Goal: Check status: Check status

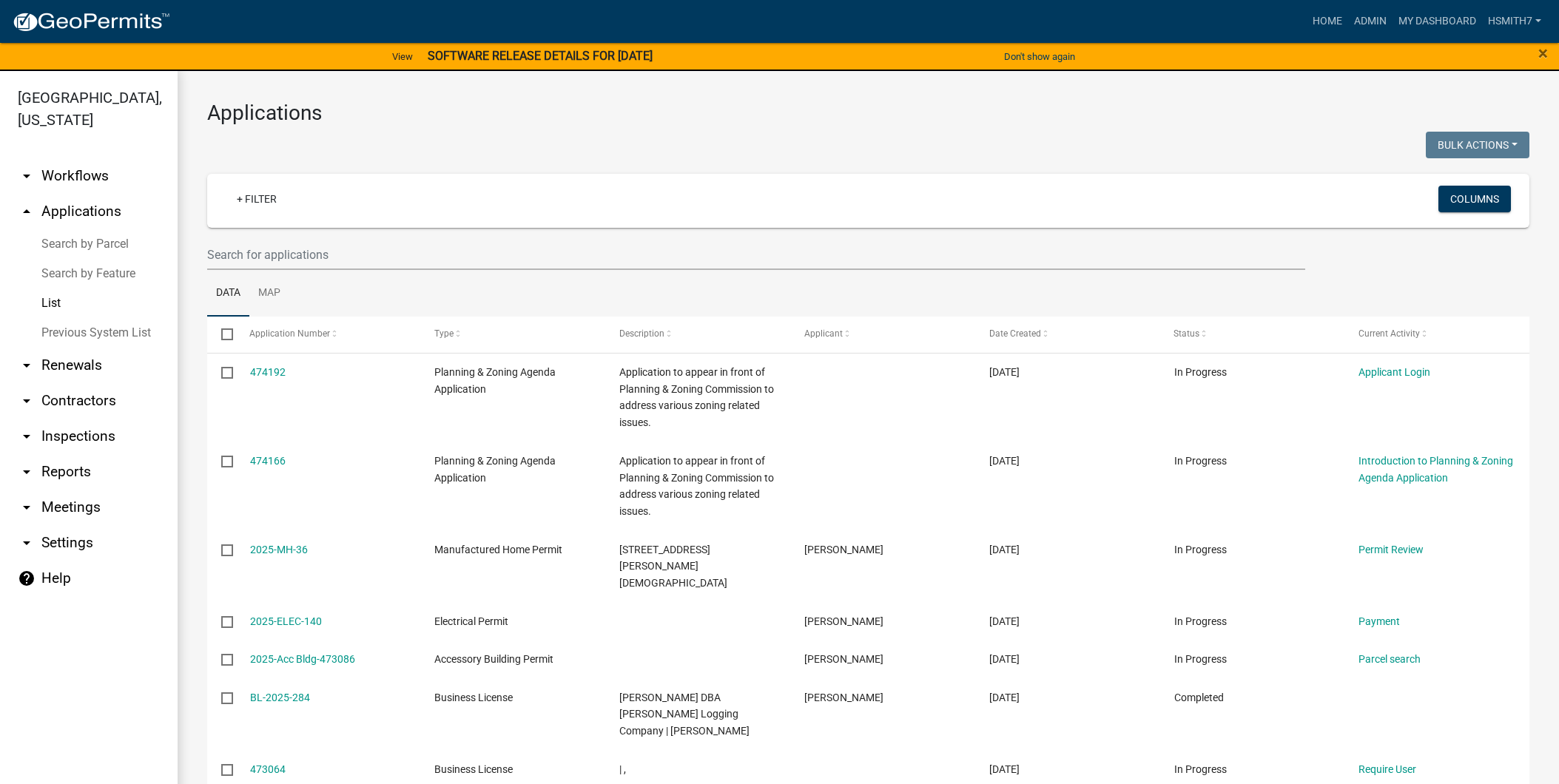
select select "3: 100"
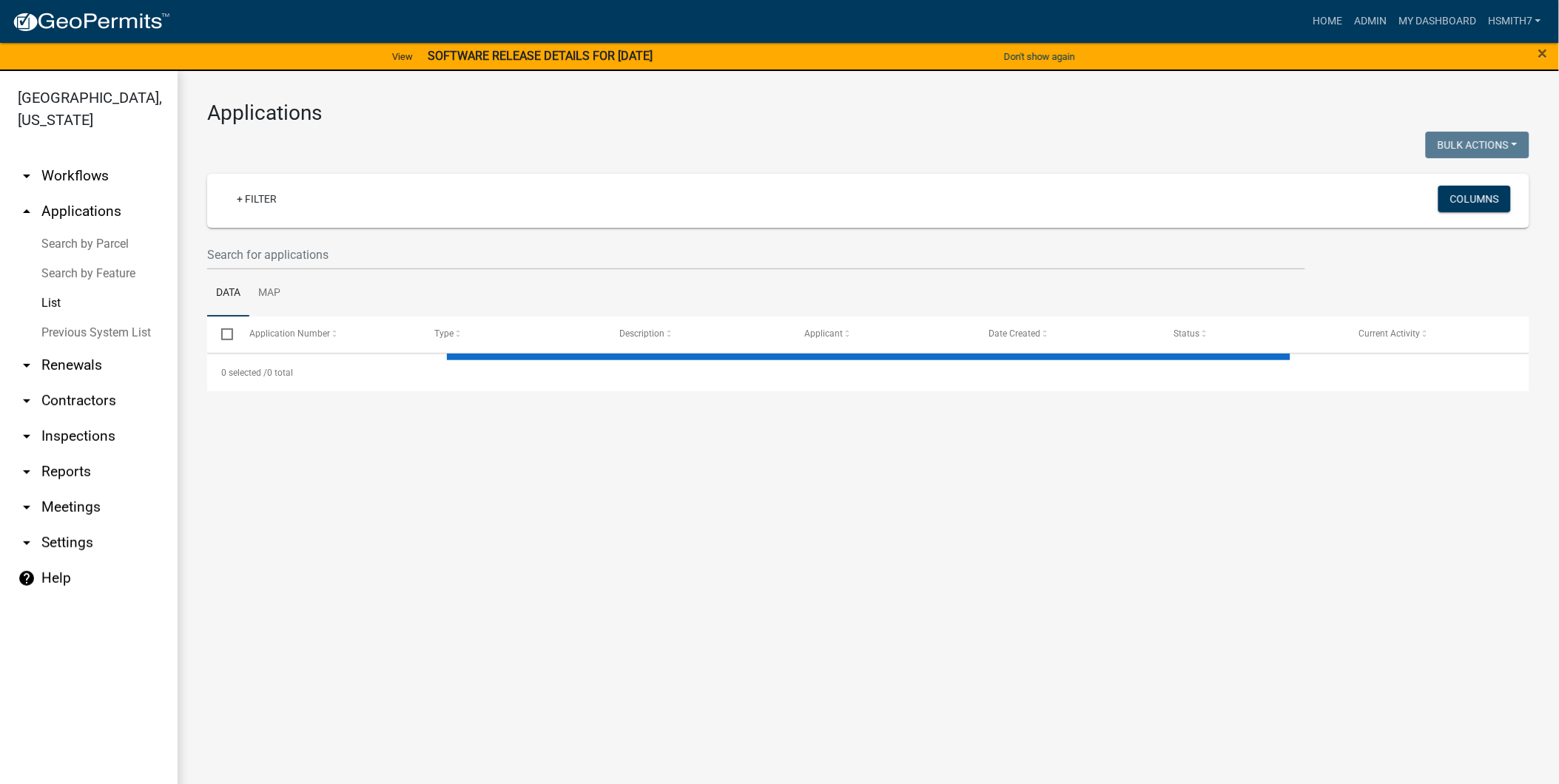
select select "3: 100"
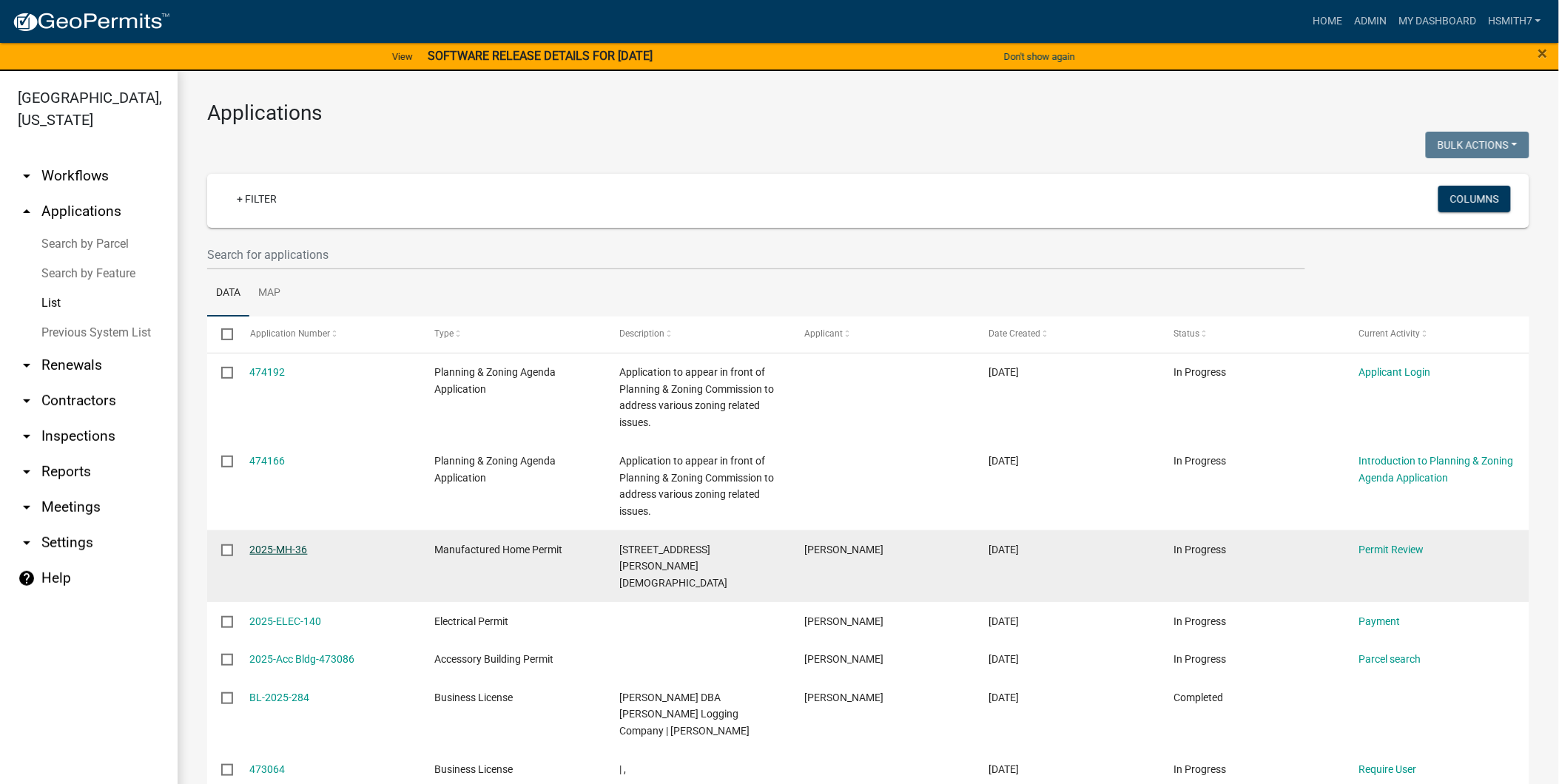
click at [297, 544] on link "2025-MH-36" at bounding box center [279, 549] width 57 height 11
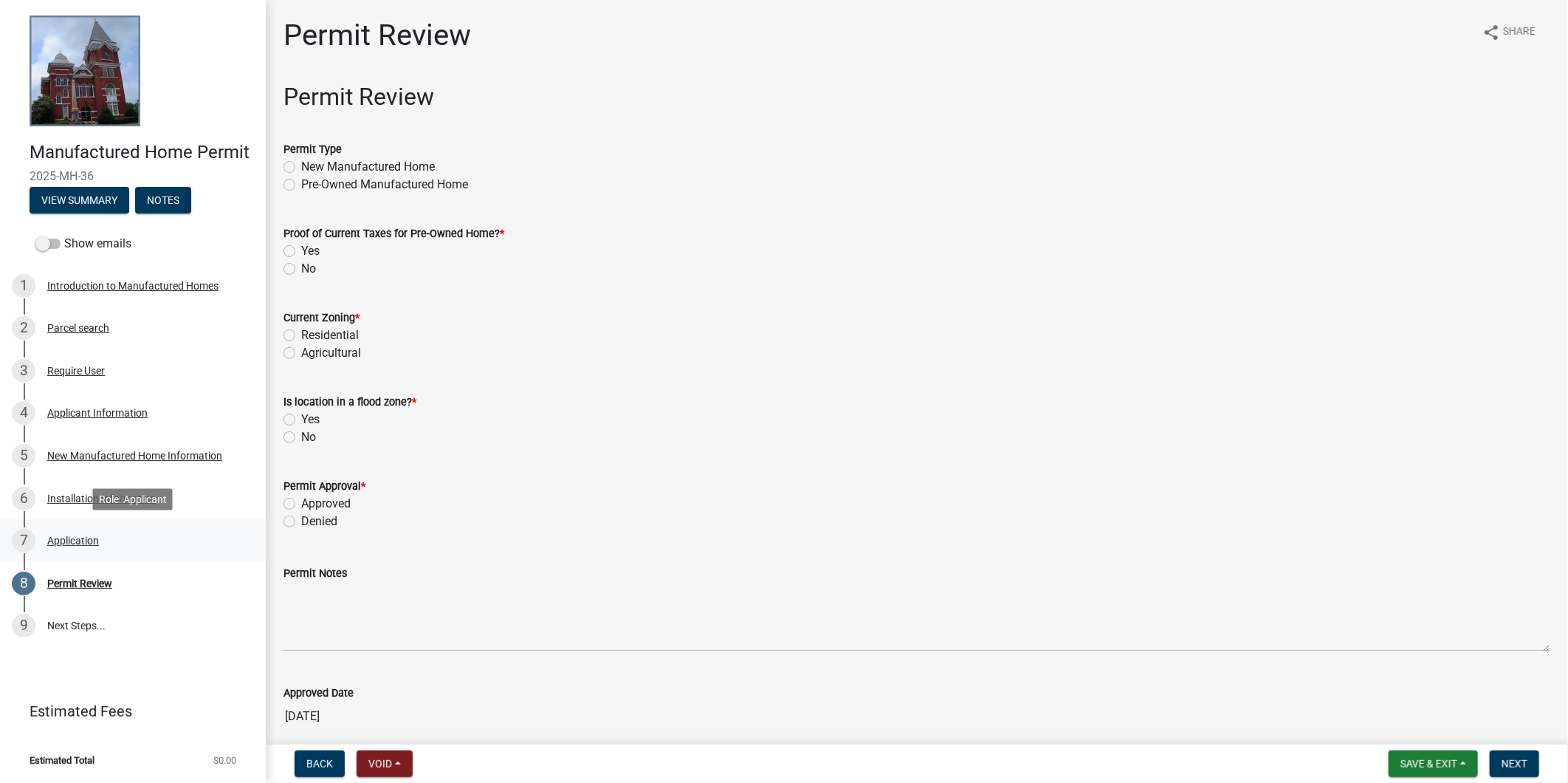
click at [145, 541] on div "7 Application" at bounding box center [126, 541] width 230 height 24
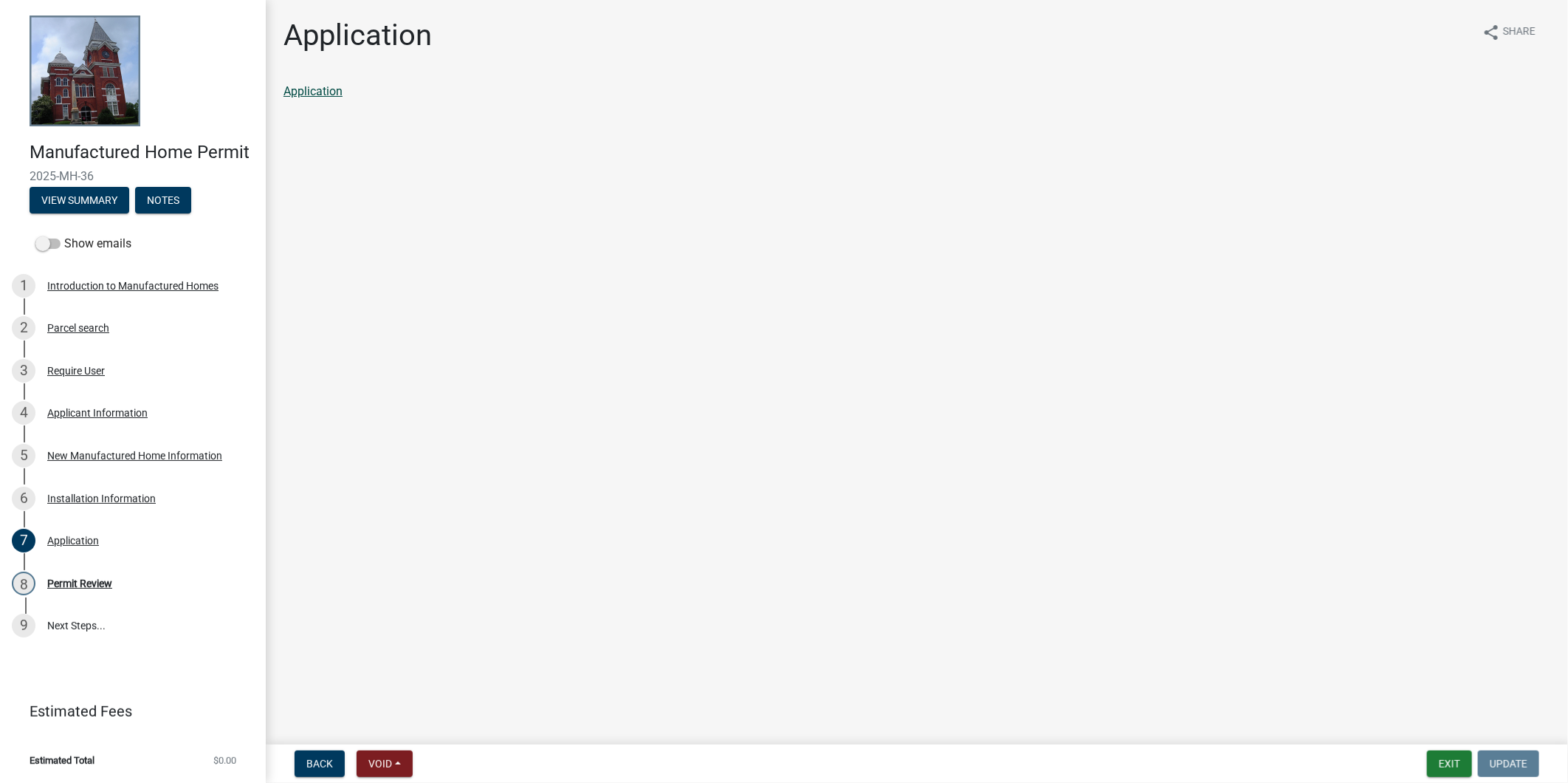
click at [323, 85] on link "Application" at bounding box center [313, 91] width 59 height 14
click at [70, 198] on button "View Summary" at bounding box center [79, 200] width 100 height 26
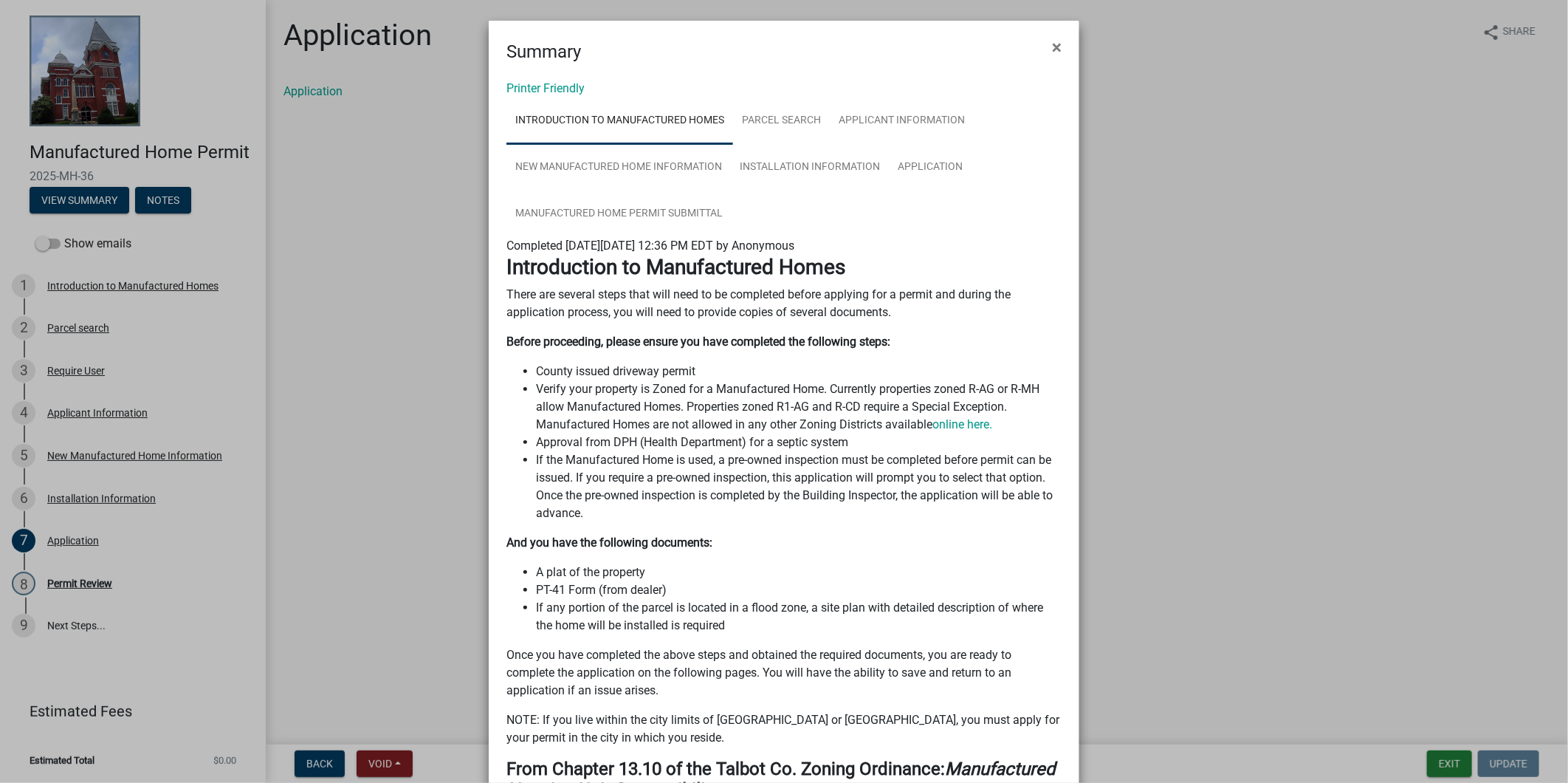
click at [549, 78] on div "Printer Friendly Introduction to Manufactured Homes Parcel search Applicant Inf…" at bounding box center [784, 749] width 590 height 1368
click at [551, 84] on link "Printer Friendly" at bounding box center [546, 88] width 79 height 14
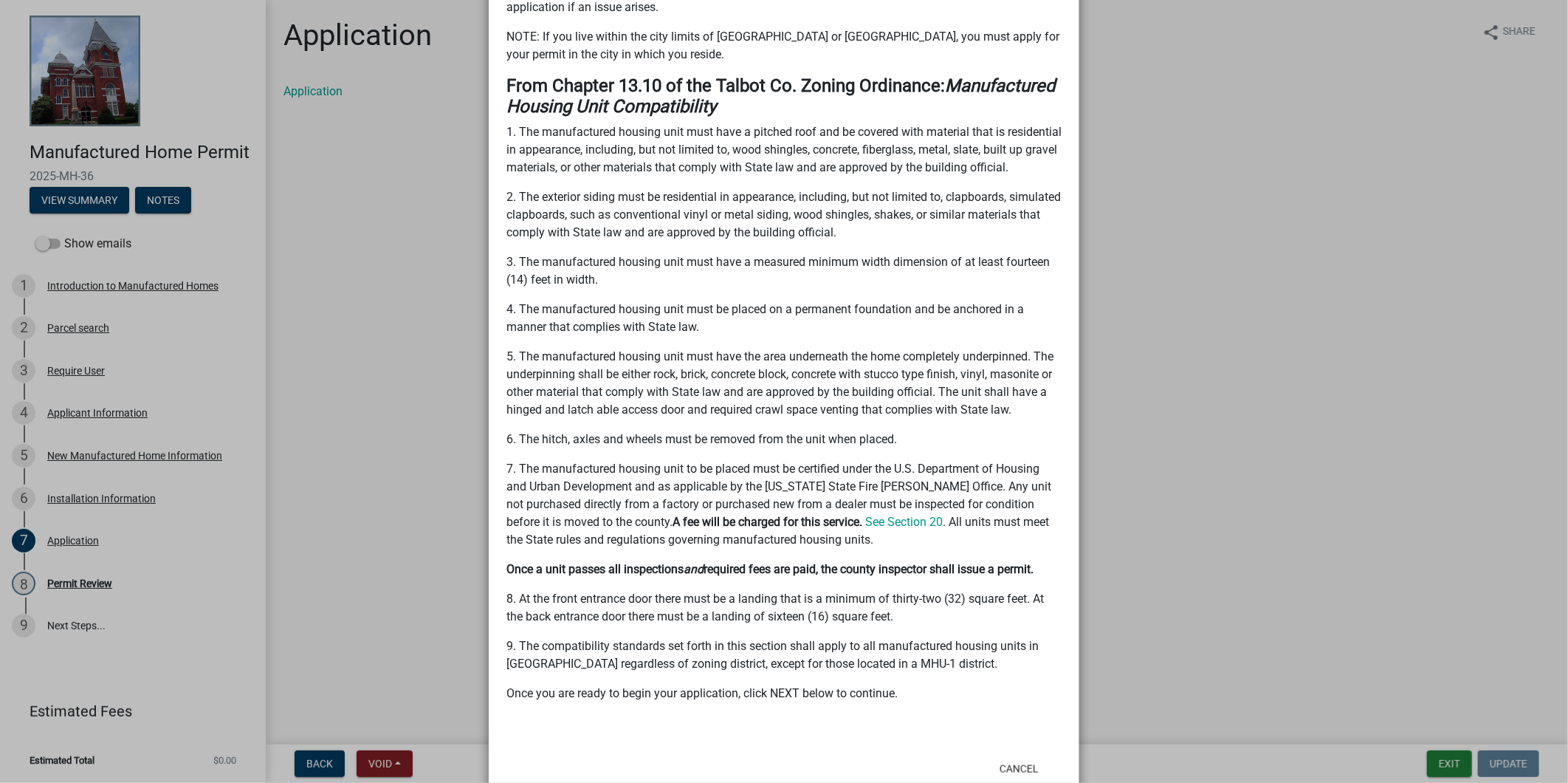
scroll to position [744, 0]
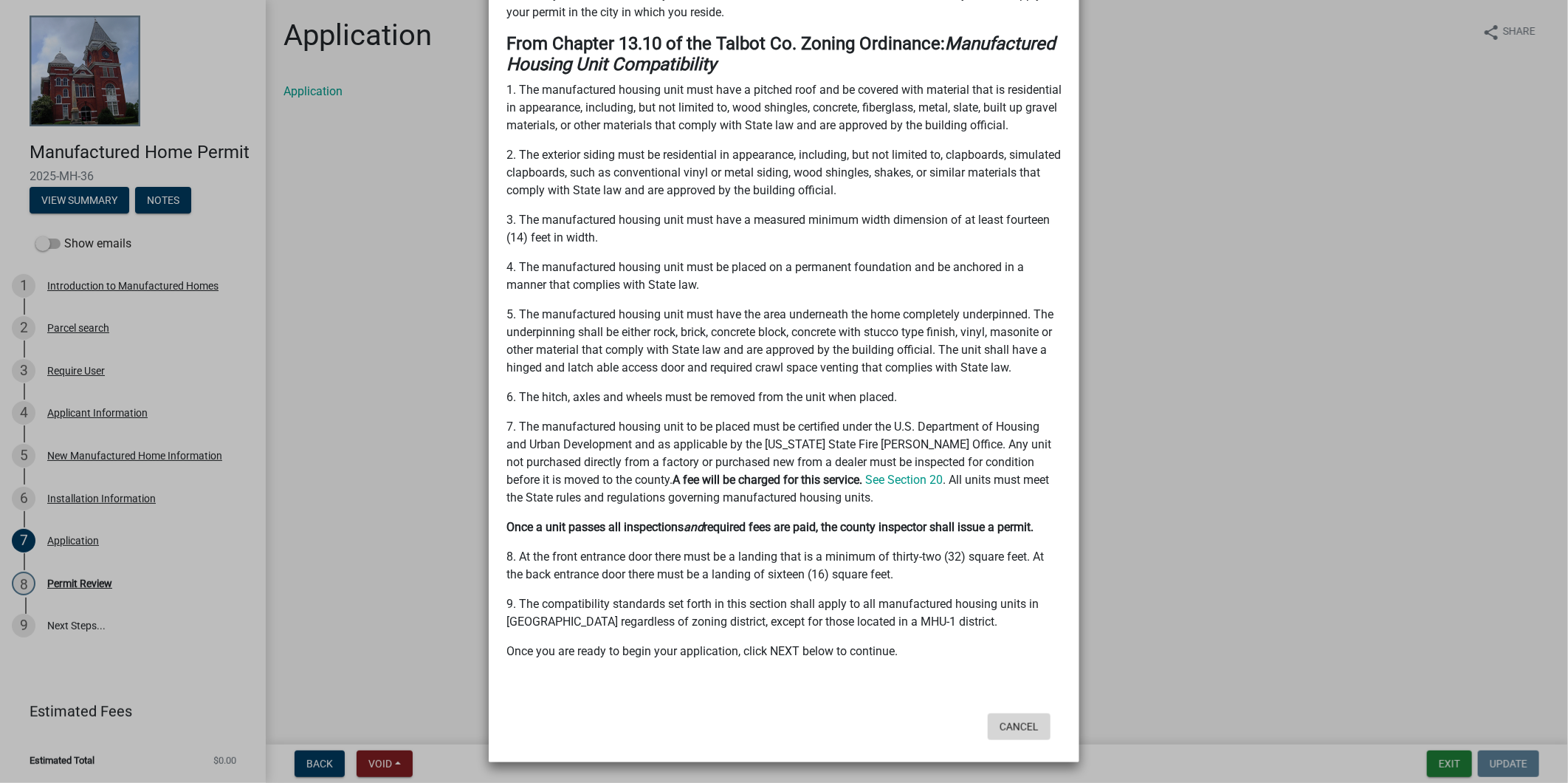
click at [1003, 726] on button "Cancel" at bounding box center [1019, 726] width 63 height 26
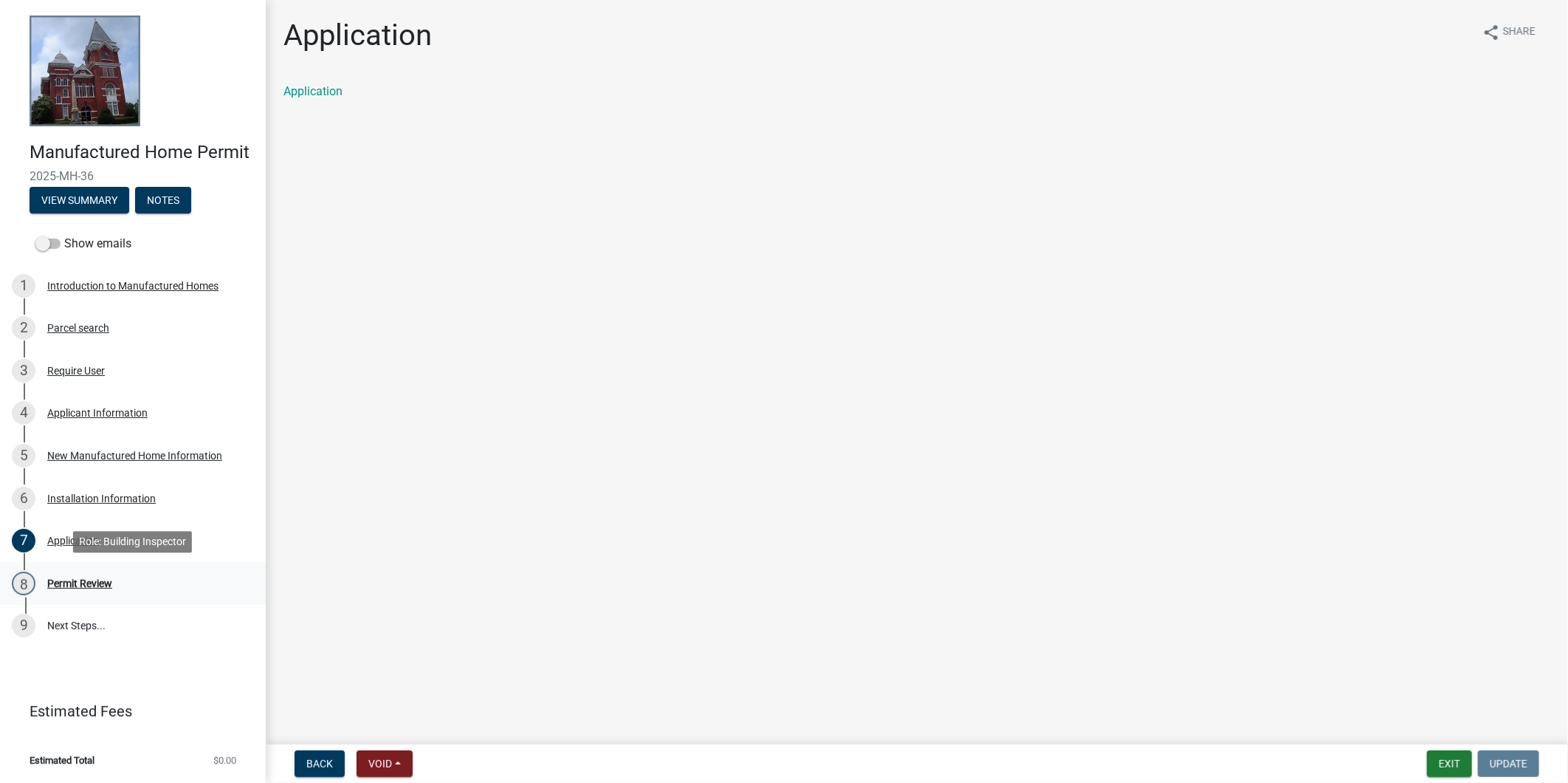
click at [59, 570] on link "8 Permit Review" at bounding box center [133, 583] width 266 height 43
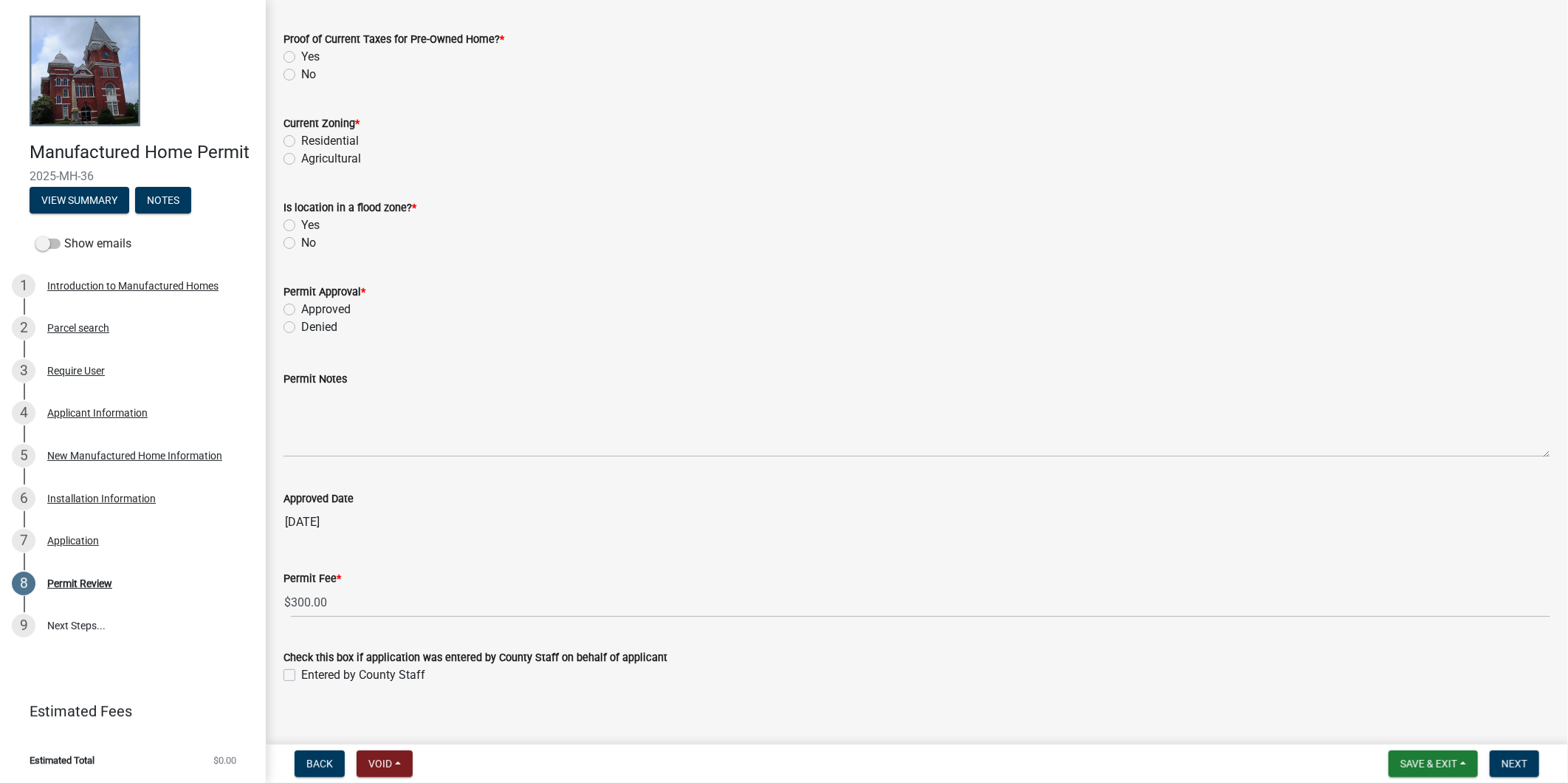
scroll to position [210, 0]
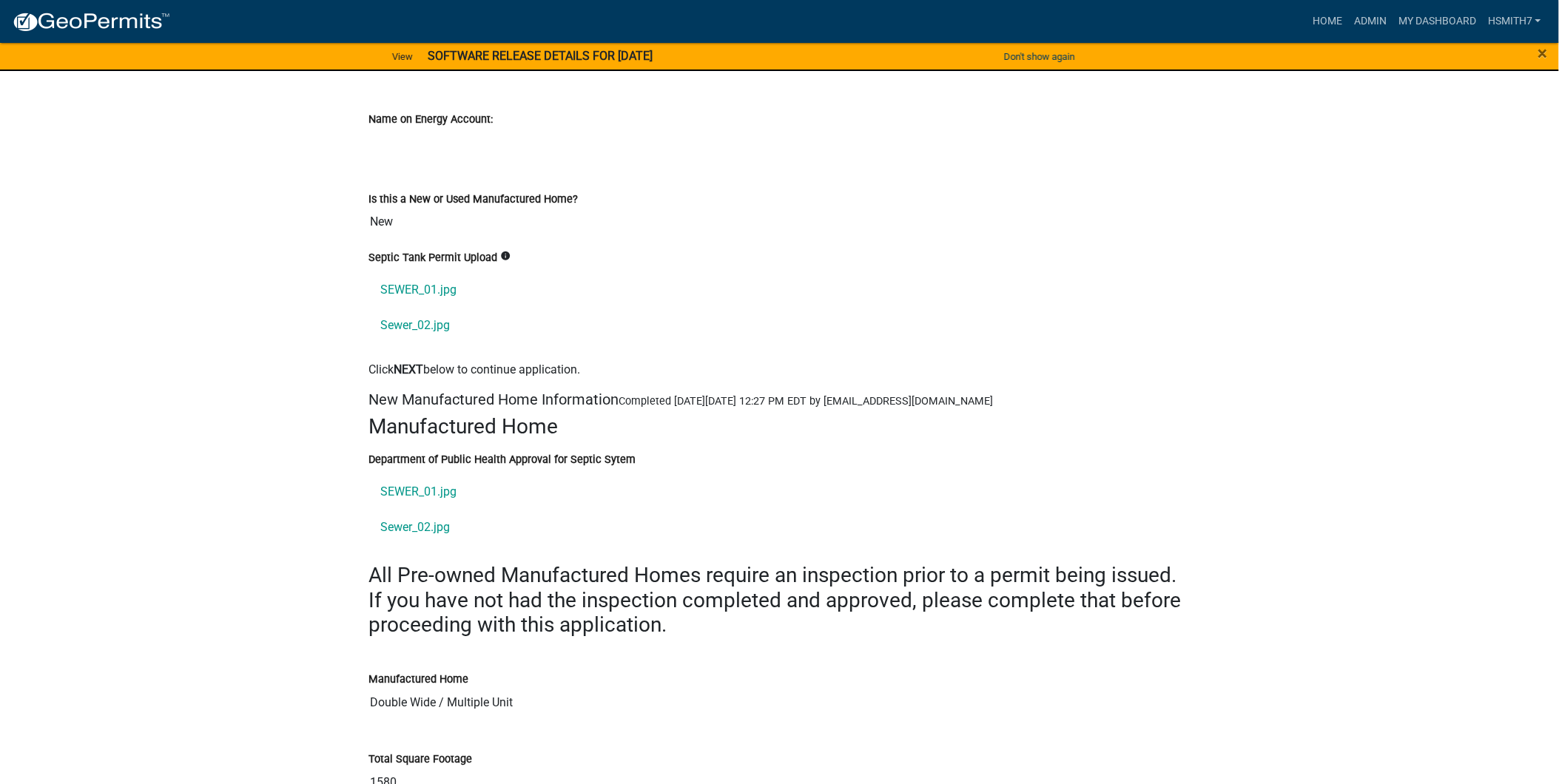
scroll to position [2958, 0]
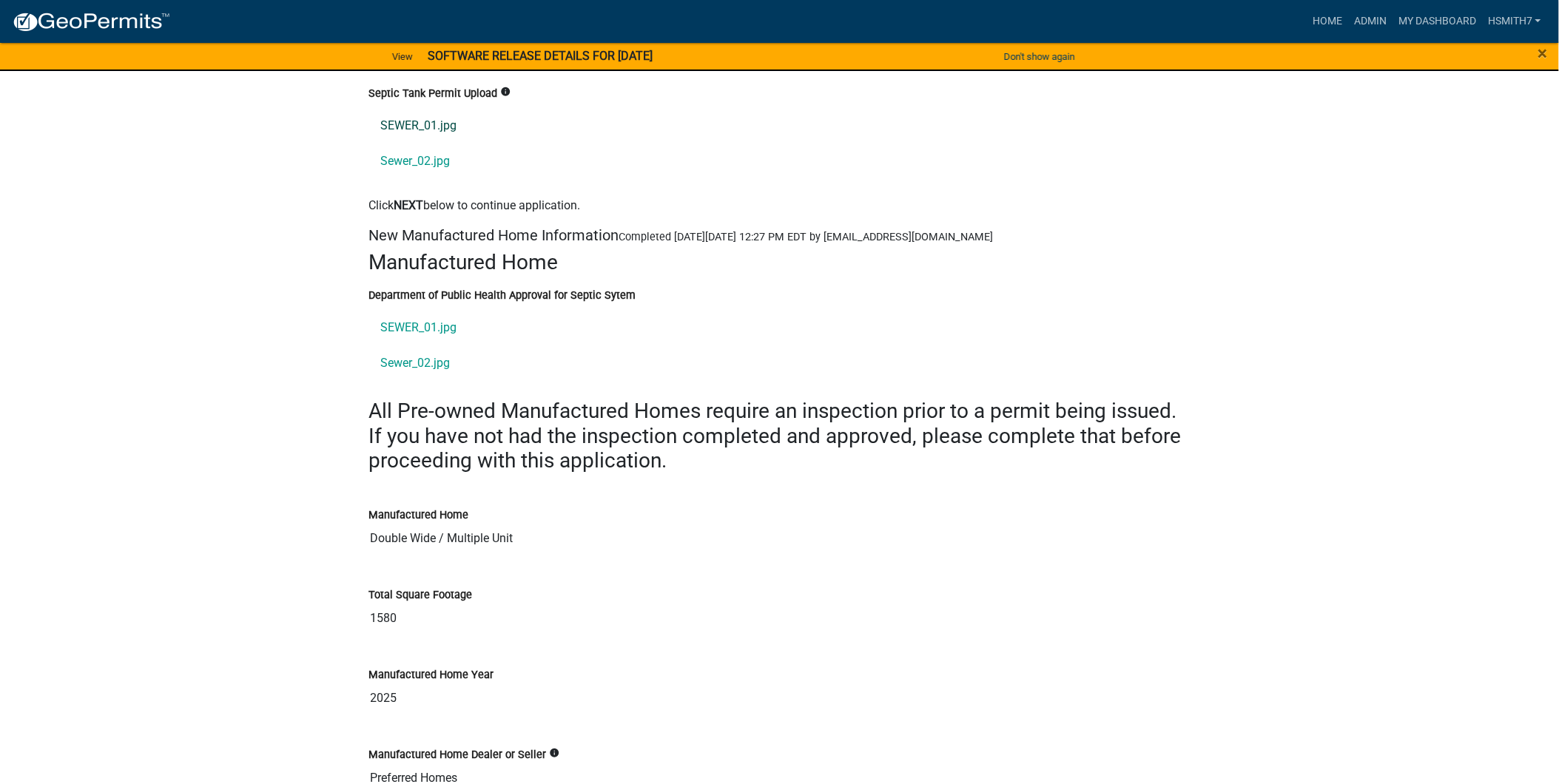
click at [437, 128] on link "SEWER_01.jpg" at bounding box center [780, 126] width 821 height 35
click at [441, 335] on link "SEWER_01.jpg" at bounding box center [780, 328] width 821 height 35
click at [431, 370] on link "Sewer_02.jpg" at bounding box center [780, 363] width 821 height 35
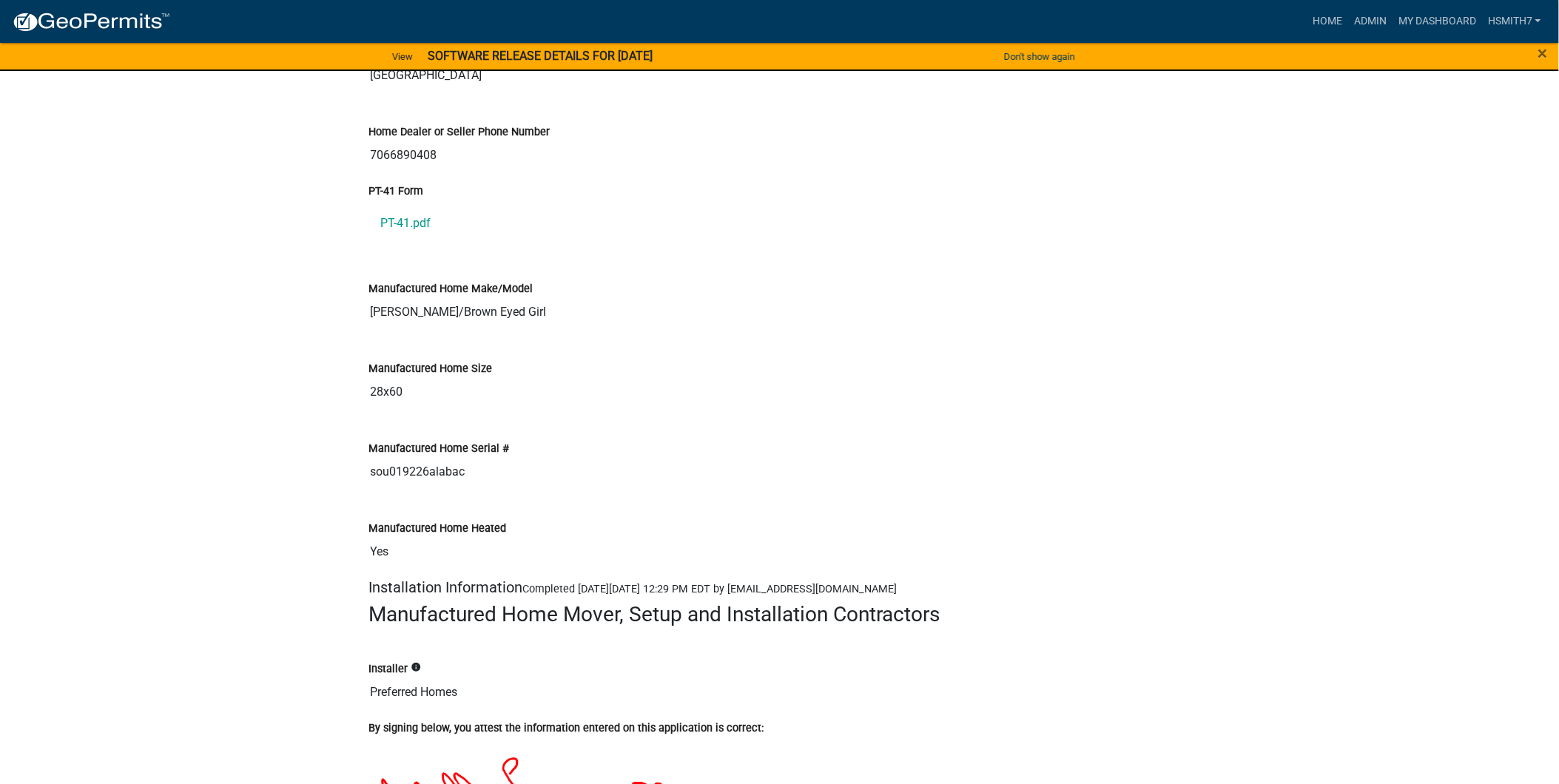
scroll to position [3698, 0]
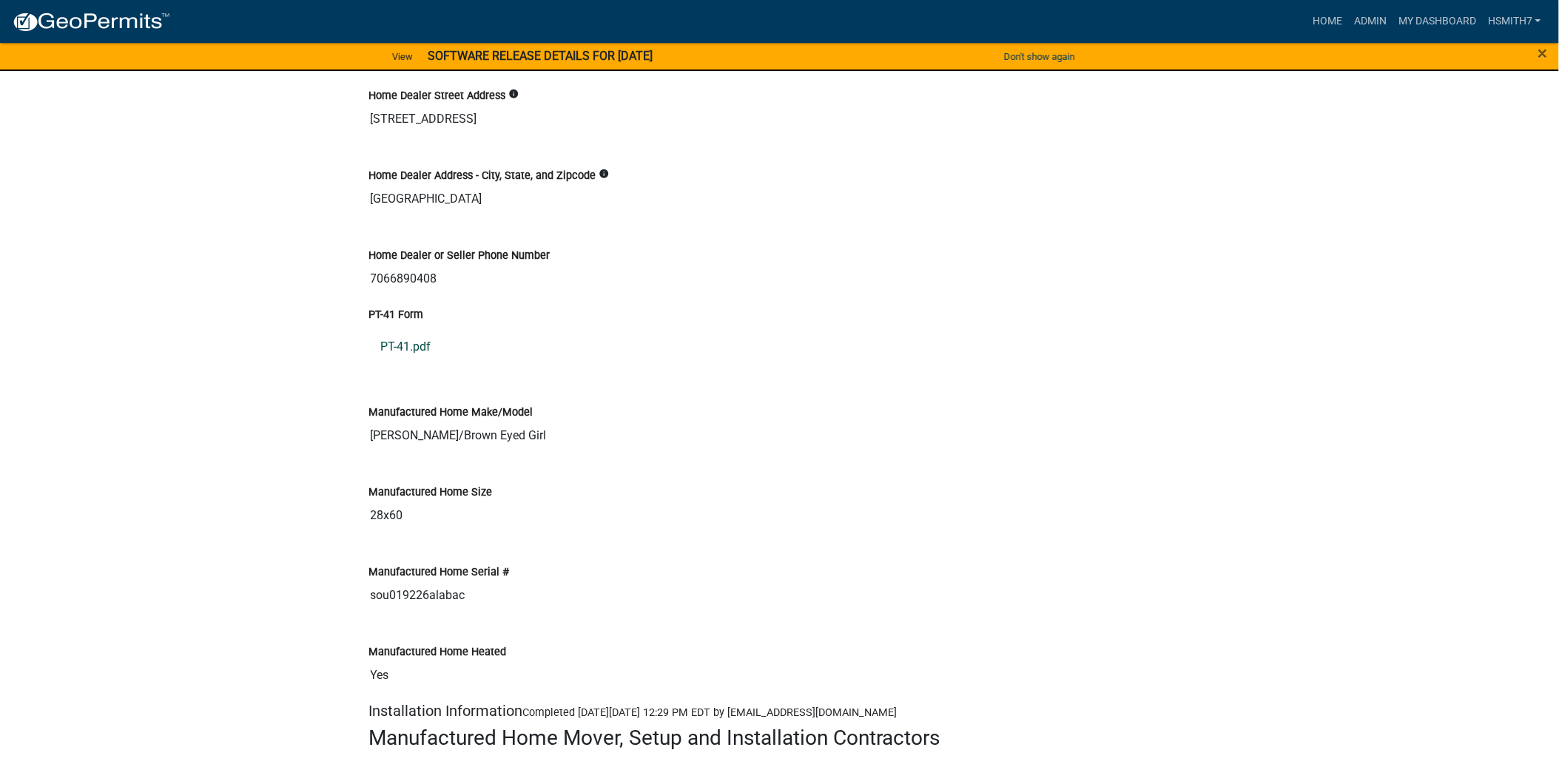
click at [395, 349] on link "PT-41.pdf" at bounding box center [780, 346] width 821 height 35
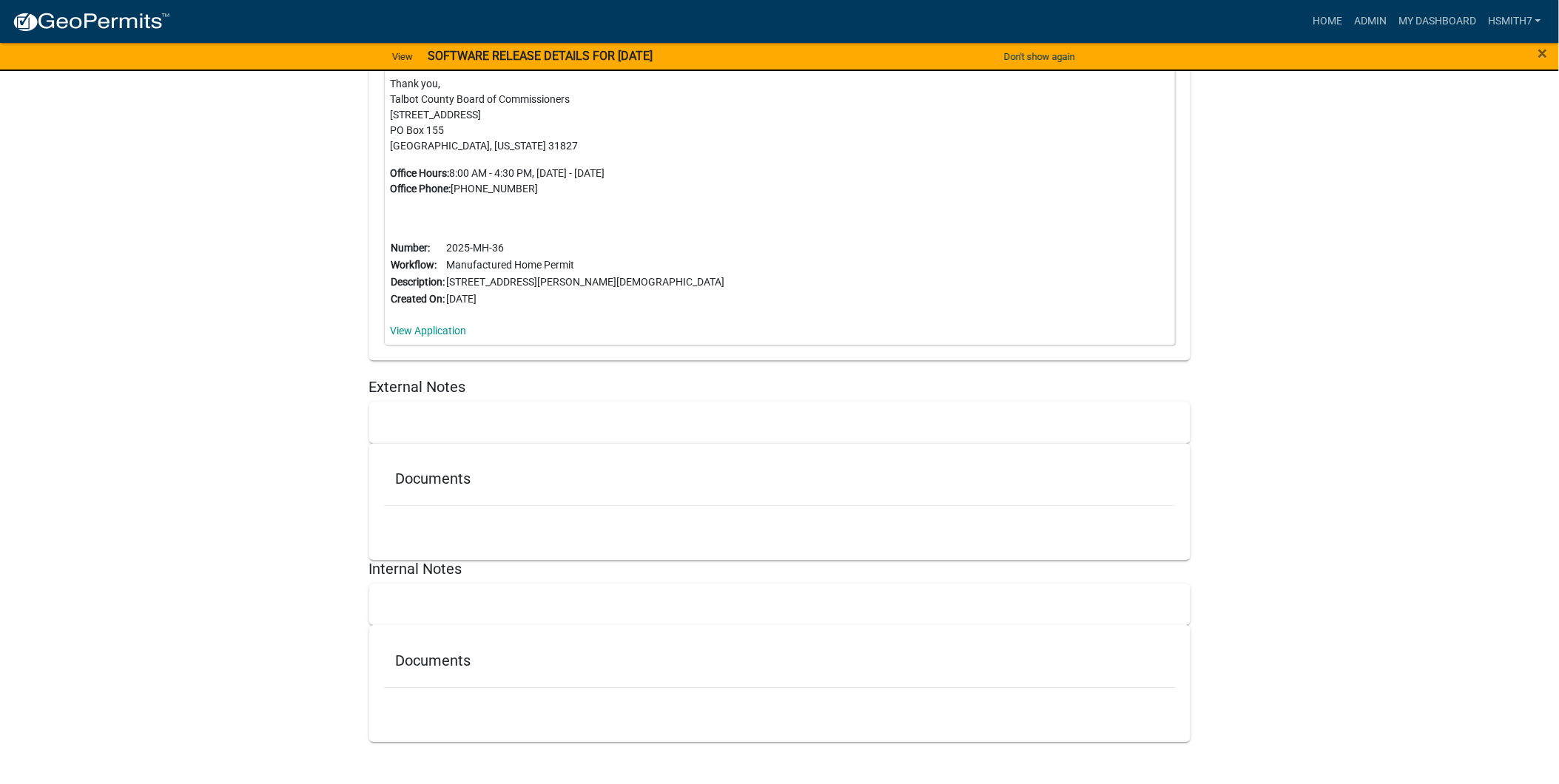
scroll to position [5199, 0]
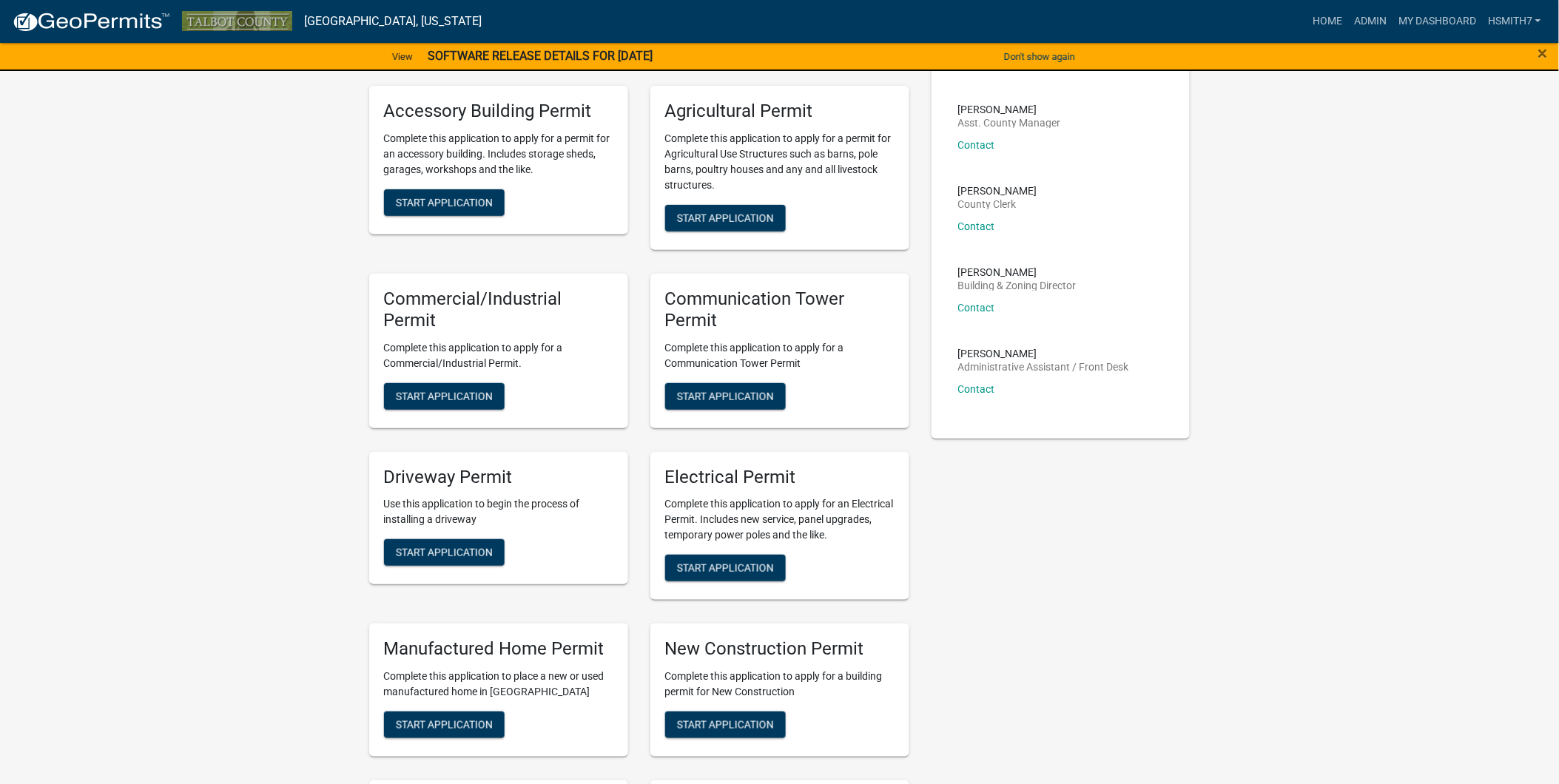
scroll to position [164, 0]
